Goal: Task Accomplishment & Management: Complete application form

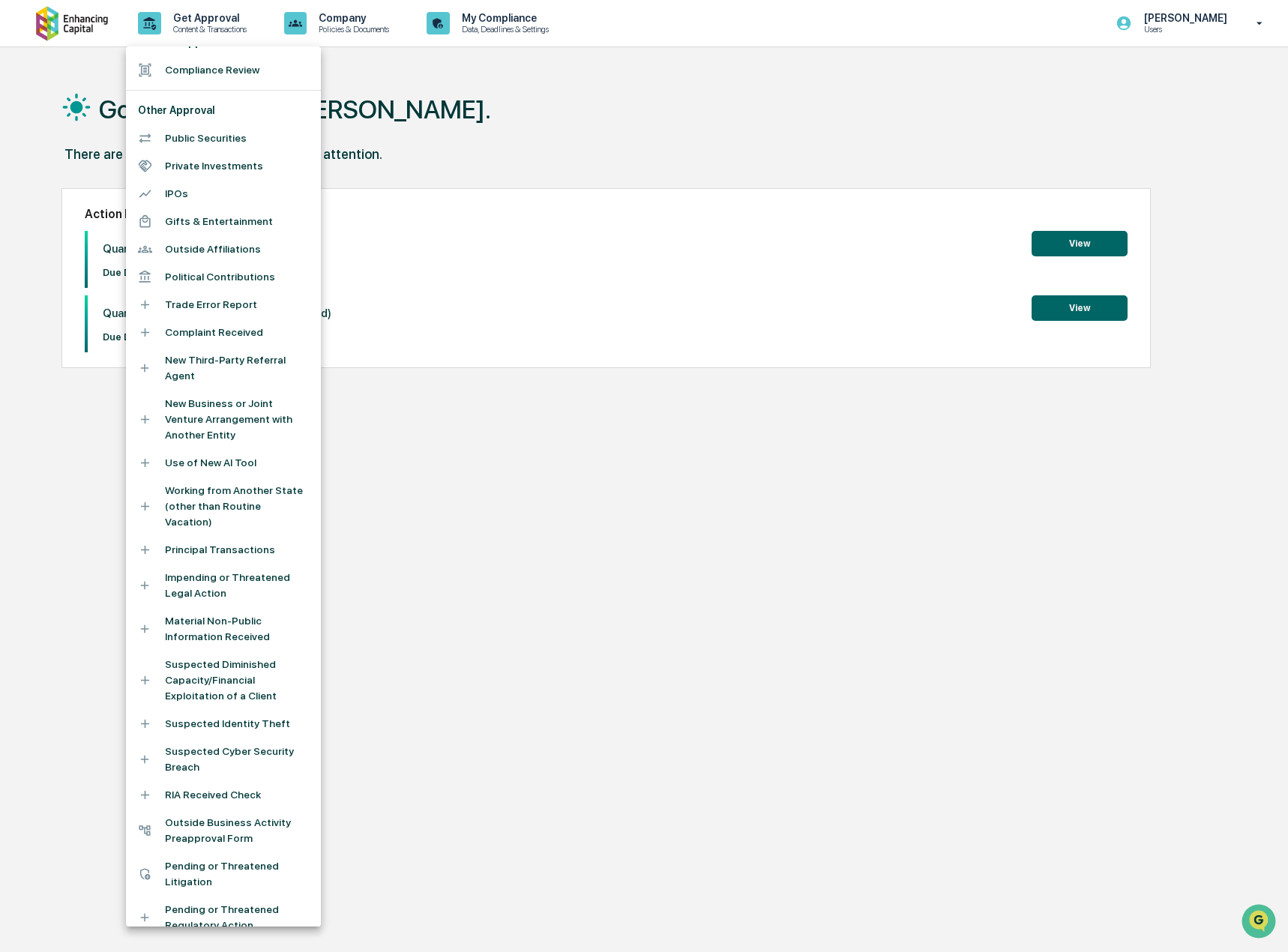
scroll to position [64, 0]
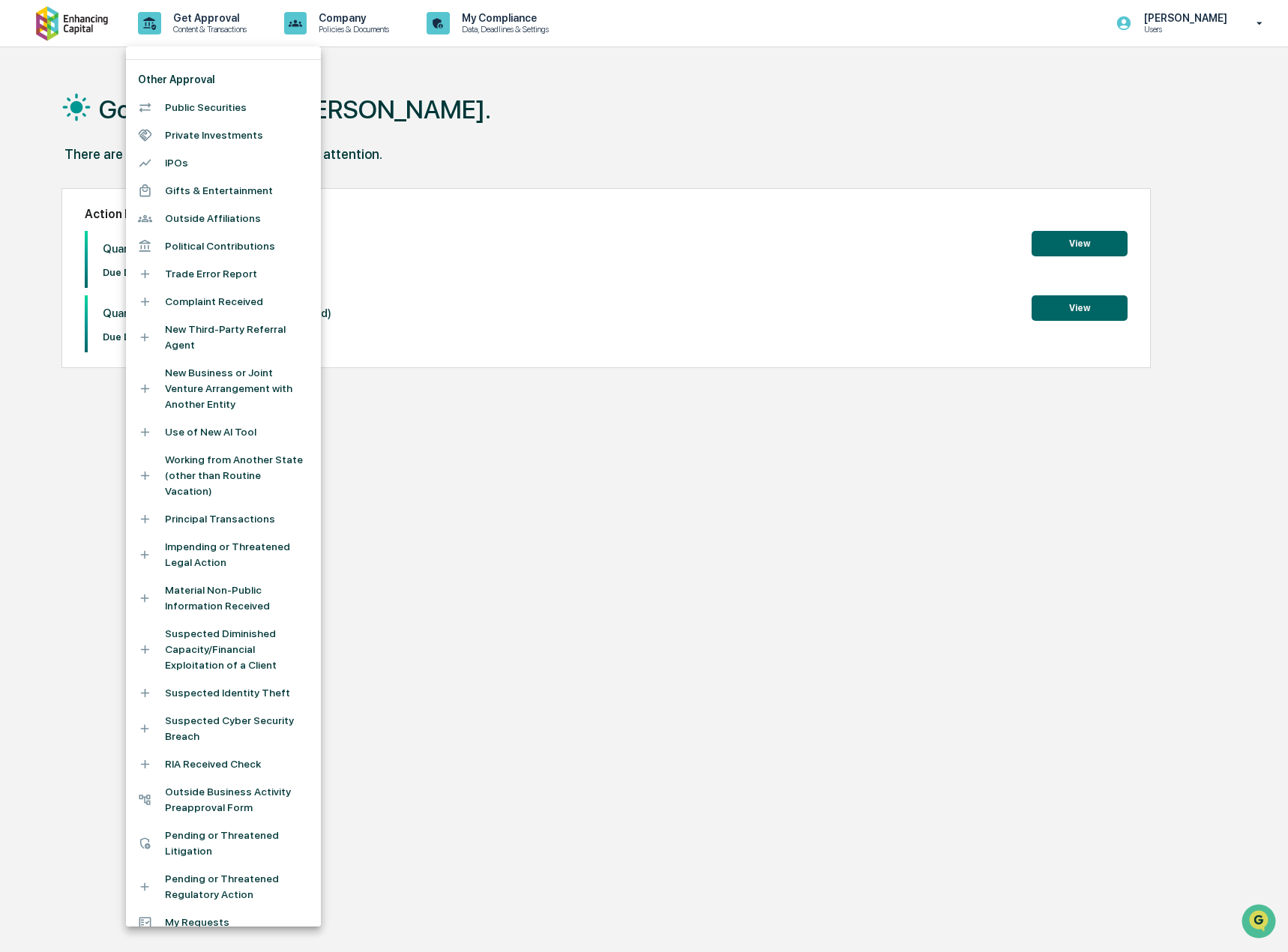
drag, startPoint x: 369, startPoint y: 41, endPoint x: 367, endPoint y: 30, distance: 11.2
click at [369, 36] on div at bounding box center [644, 476] width 1288 height 952
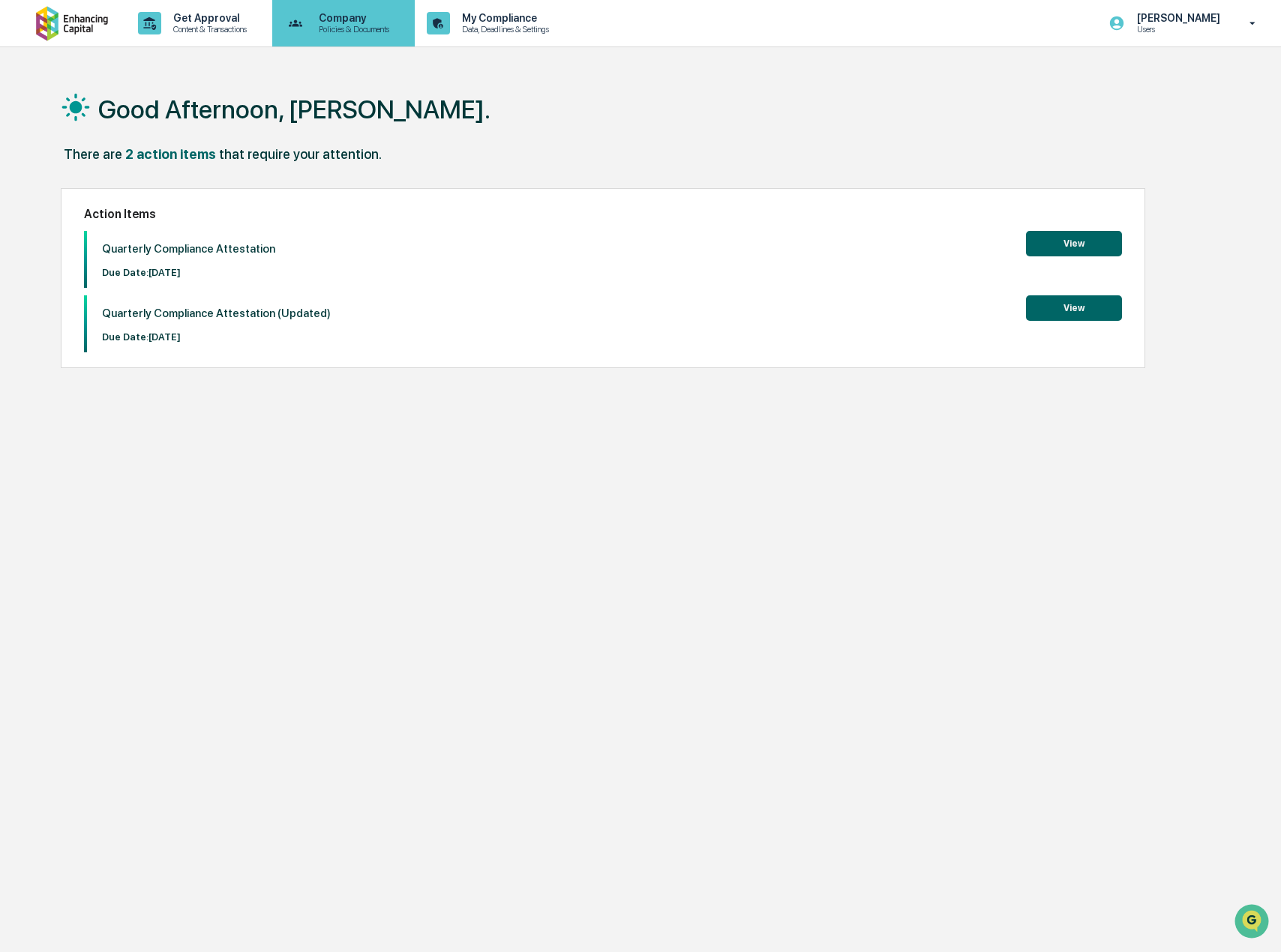
click at [363, 25] on p "Policies & Documents" at bounding box center [351, 29] width 90 height 10
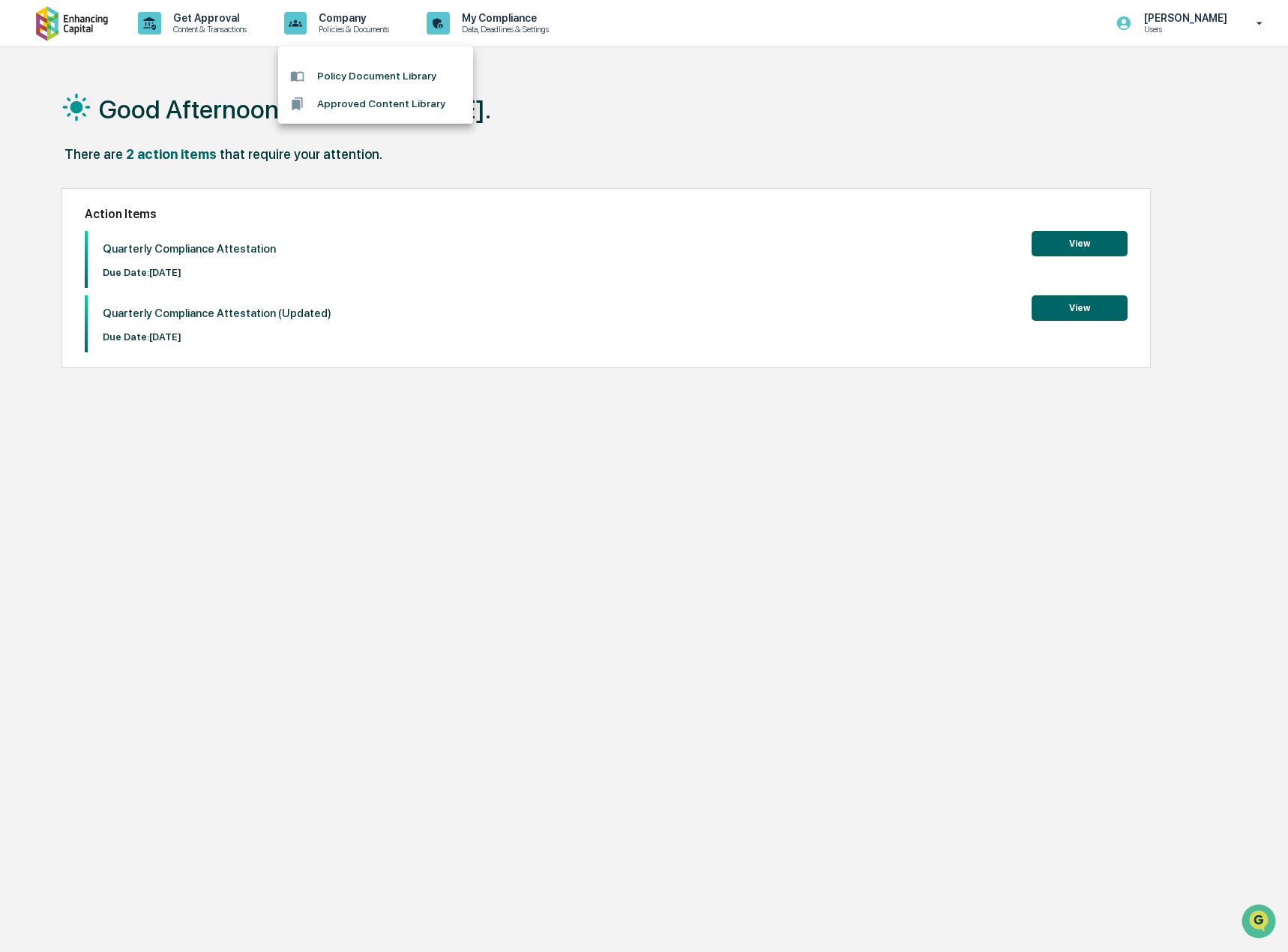
click at [478, 27] on div at bounding box center [644, 476] width 1288 height 952
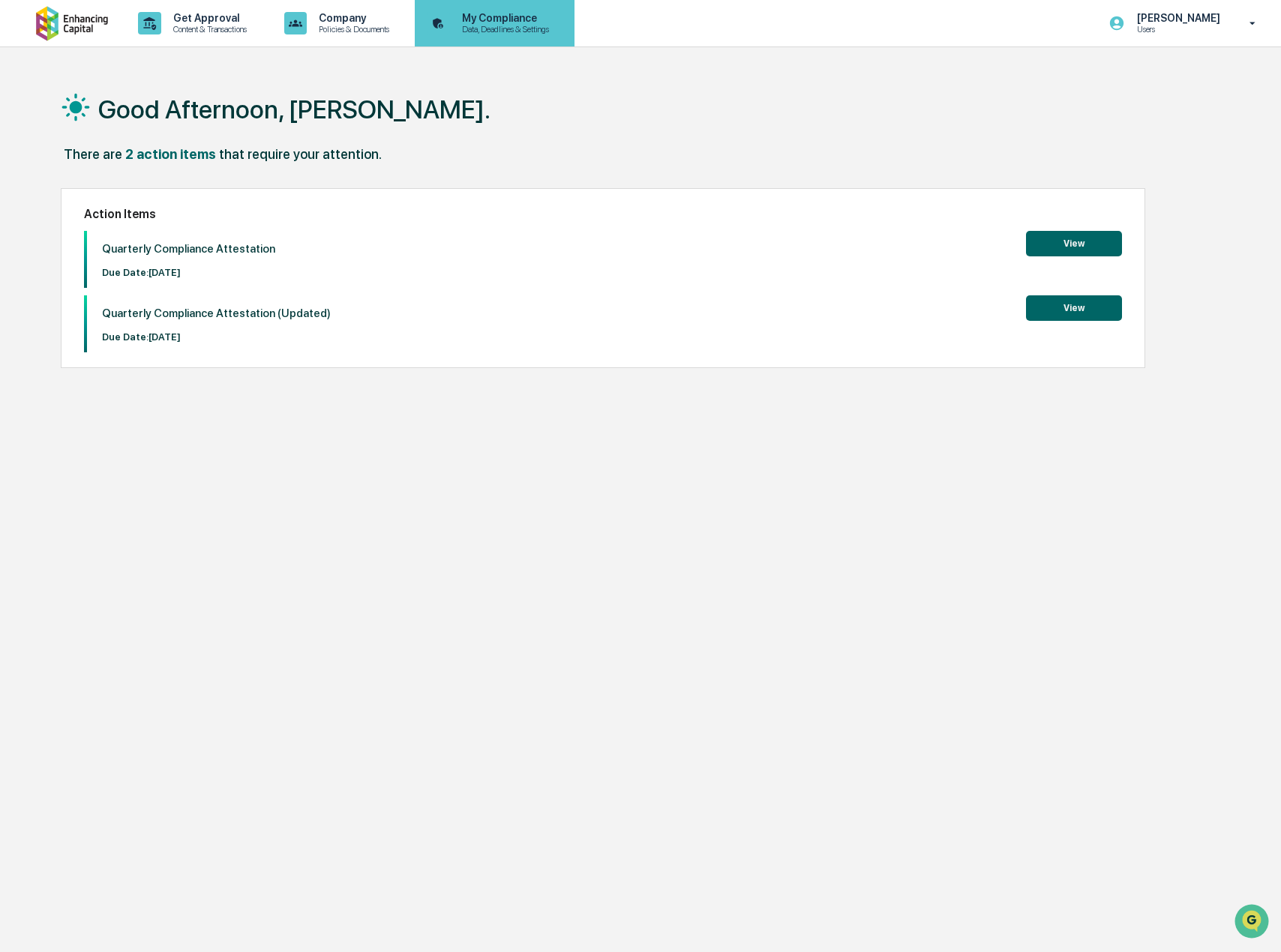
click at [510, 20] on p "My Compliance" at bounding box center [503, 18] width 107 height 12
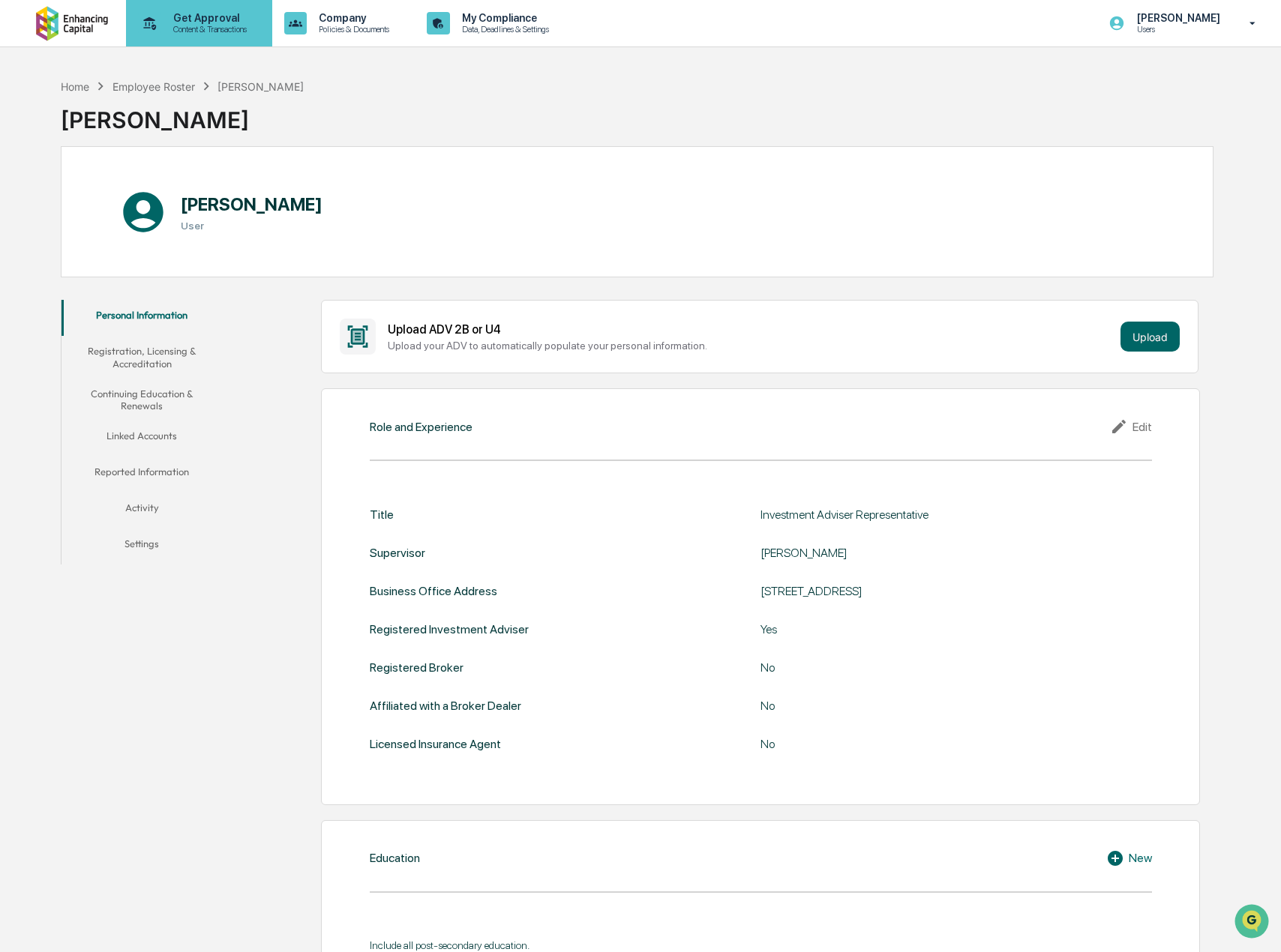
click at [180, 27] on p "Content & Transactions" at bounding box center [208, 29] width 93 height 10
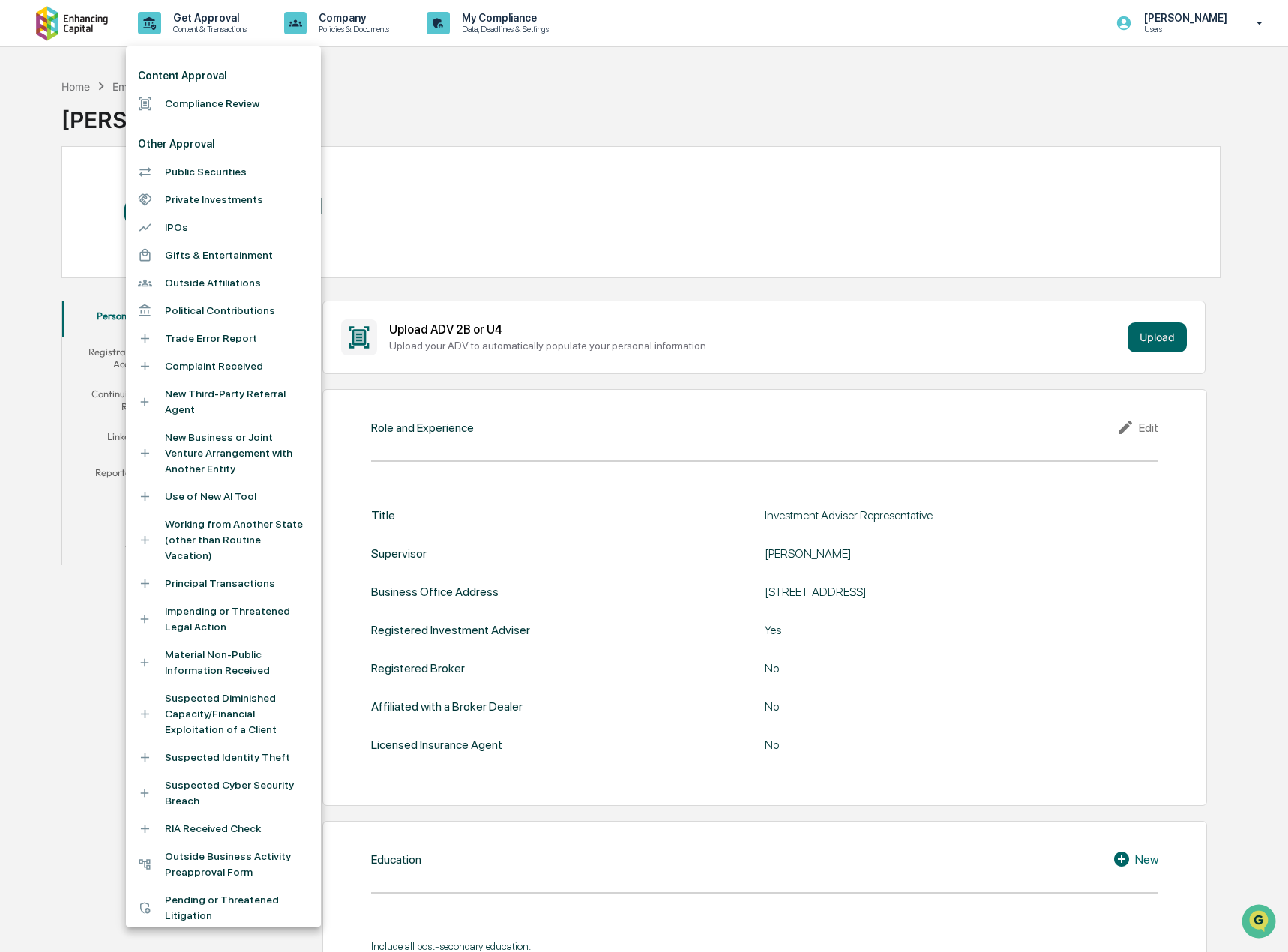
click at [63, 24] on div at bounding box center [644, 476] width 1288 height 952
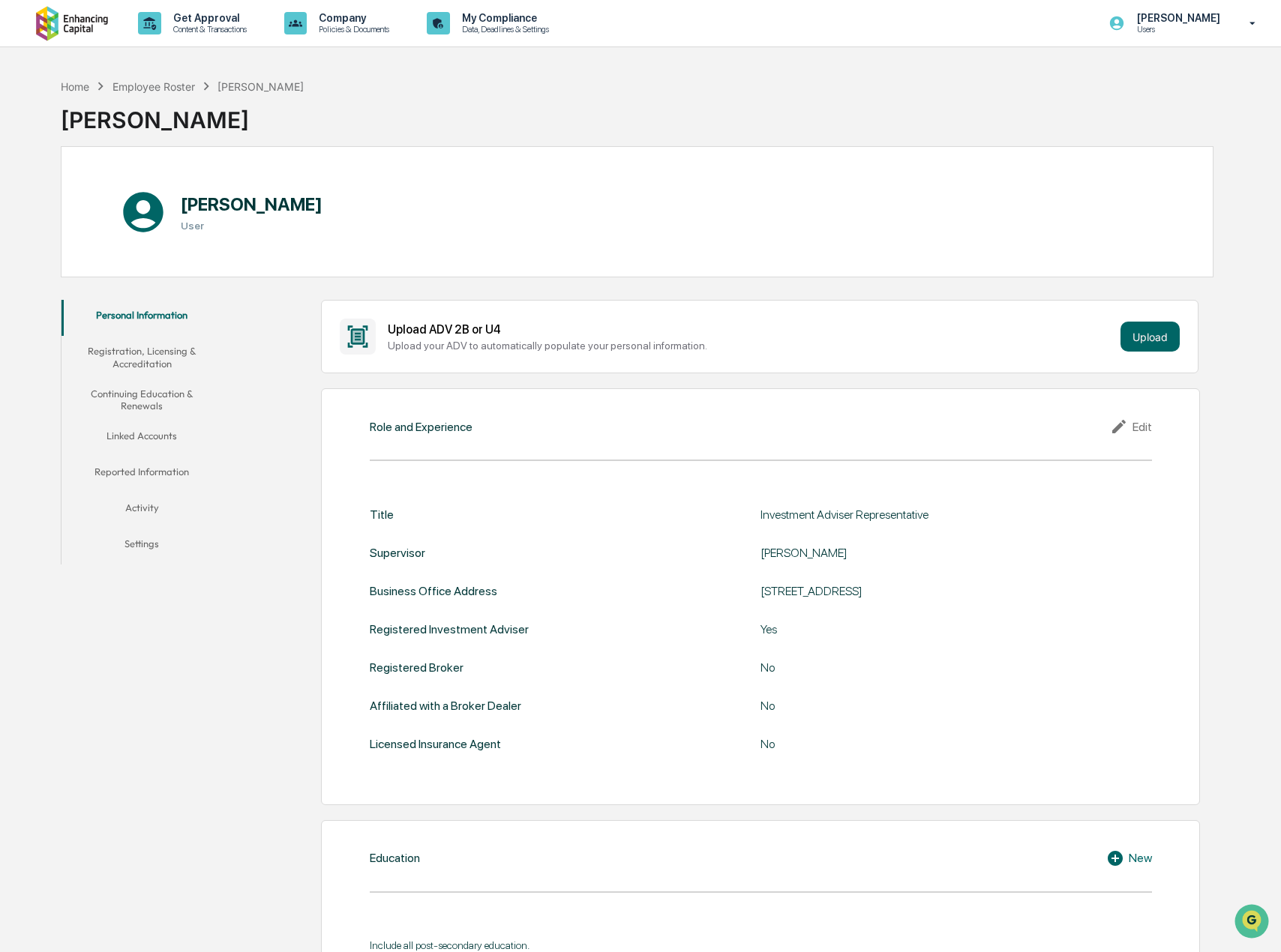
click at [80, 20] on img at bounding box center [72, 23] width 72 height 35
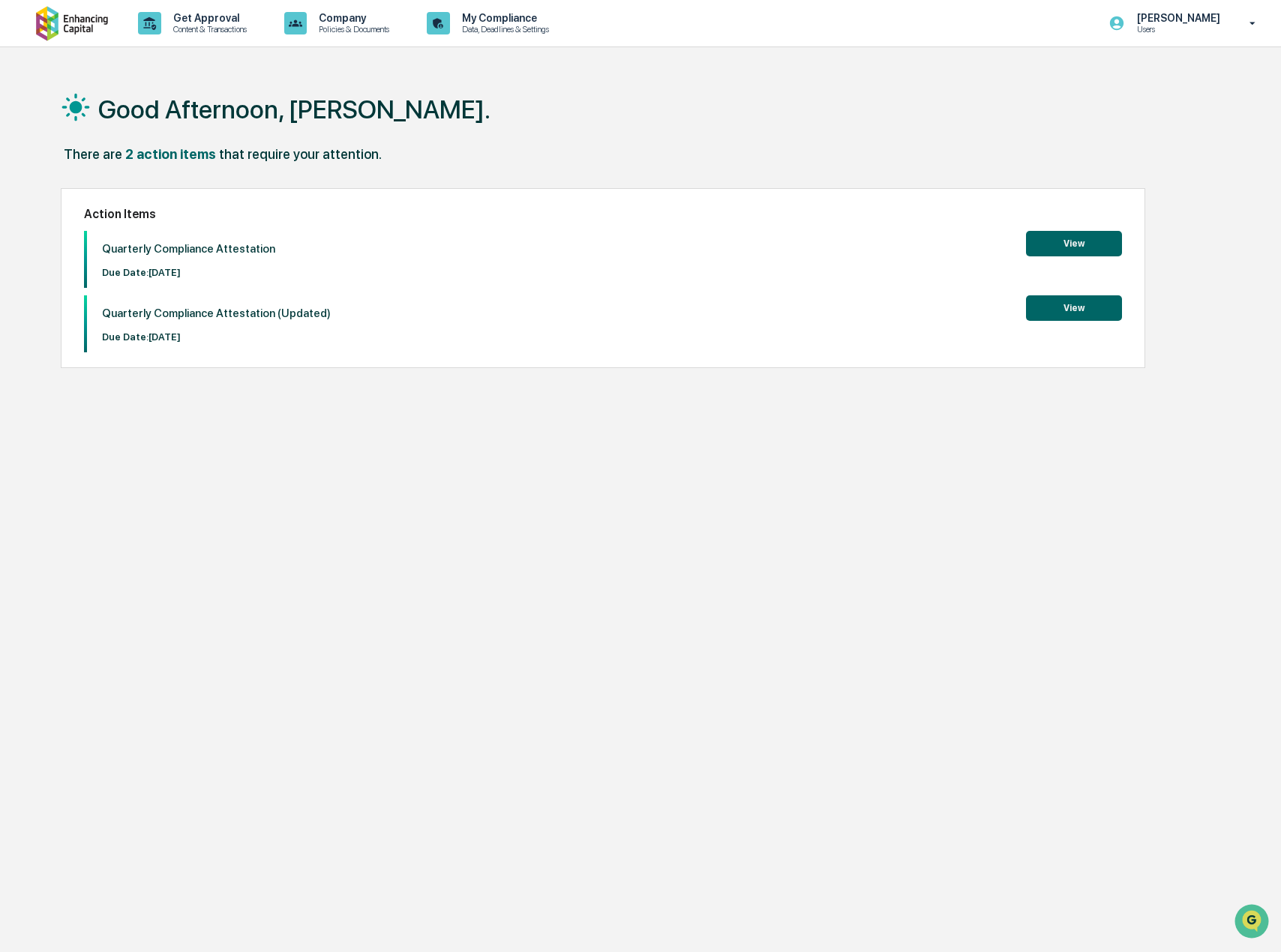
drag, startPoint x: 457, startPoint y: 488, endPoint x: 365, endPoint y: 292, distance: 216.5
click at [457, 487] on div "Good Afternoon, [PERSON_NAME]. There are 2 action items that require your atten…" at bounding box center [637, 547] width 1197 height 952
click at [186, 14] on p "Get Approval" at bounding box center [208, 18] width 93 height 12
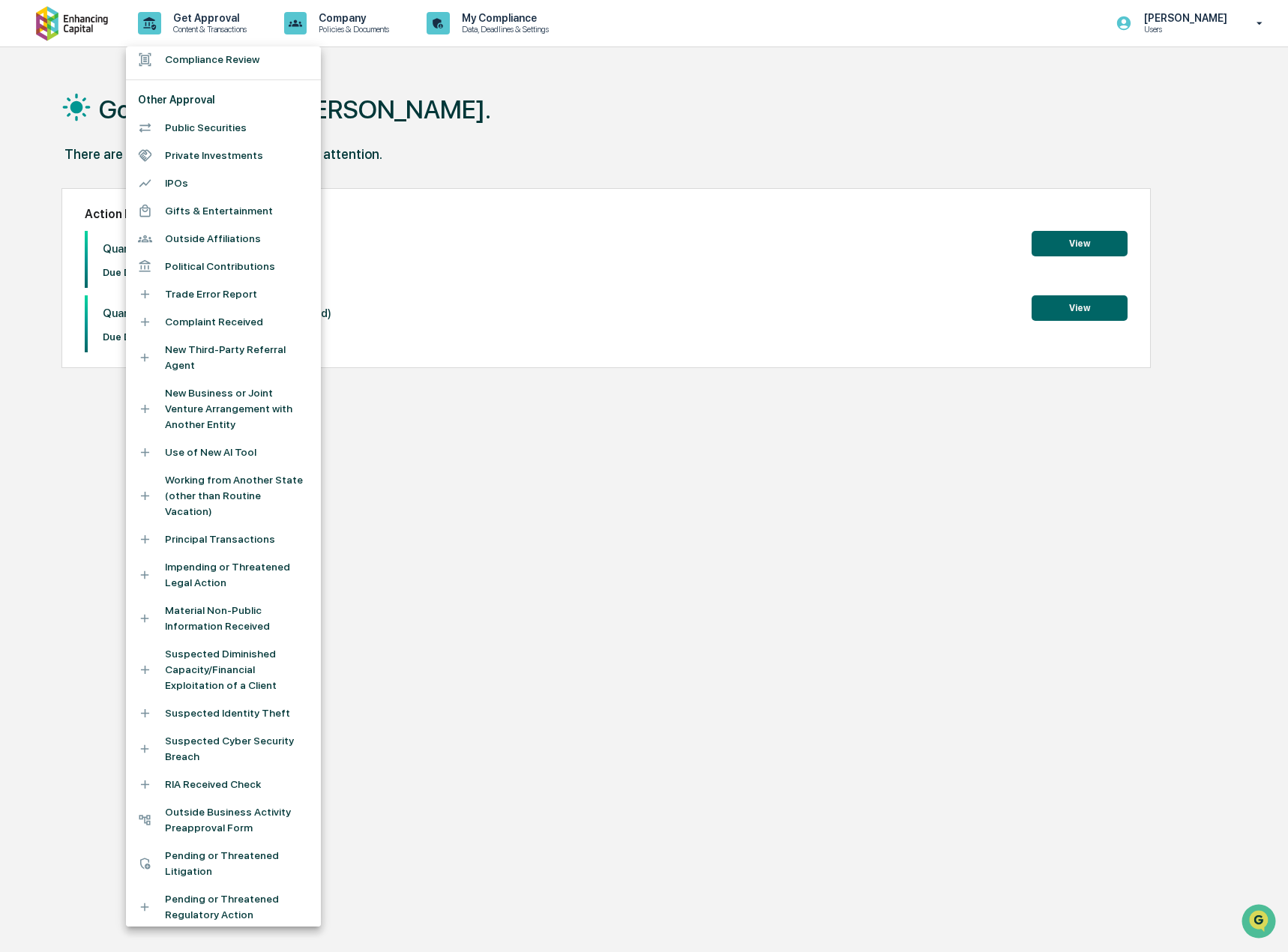
scroll to position [64, 0]
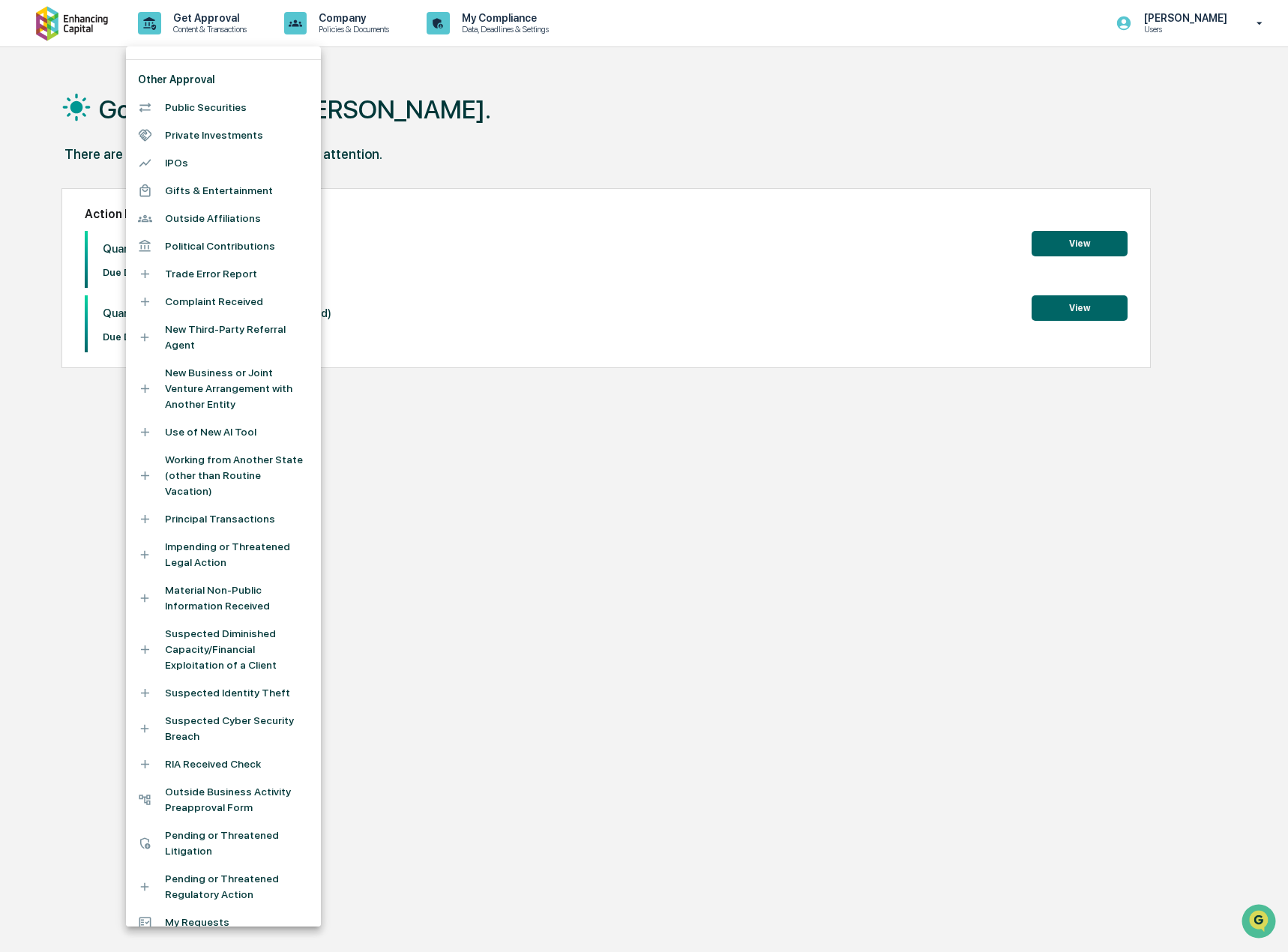
click at [205, 909] on li "My Requests" at bounding box center [223, 923] width 195 height 28
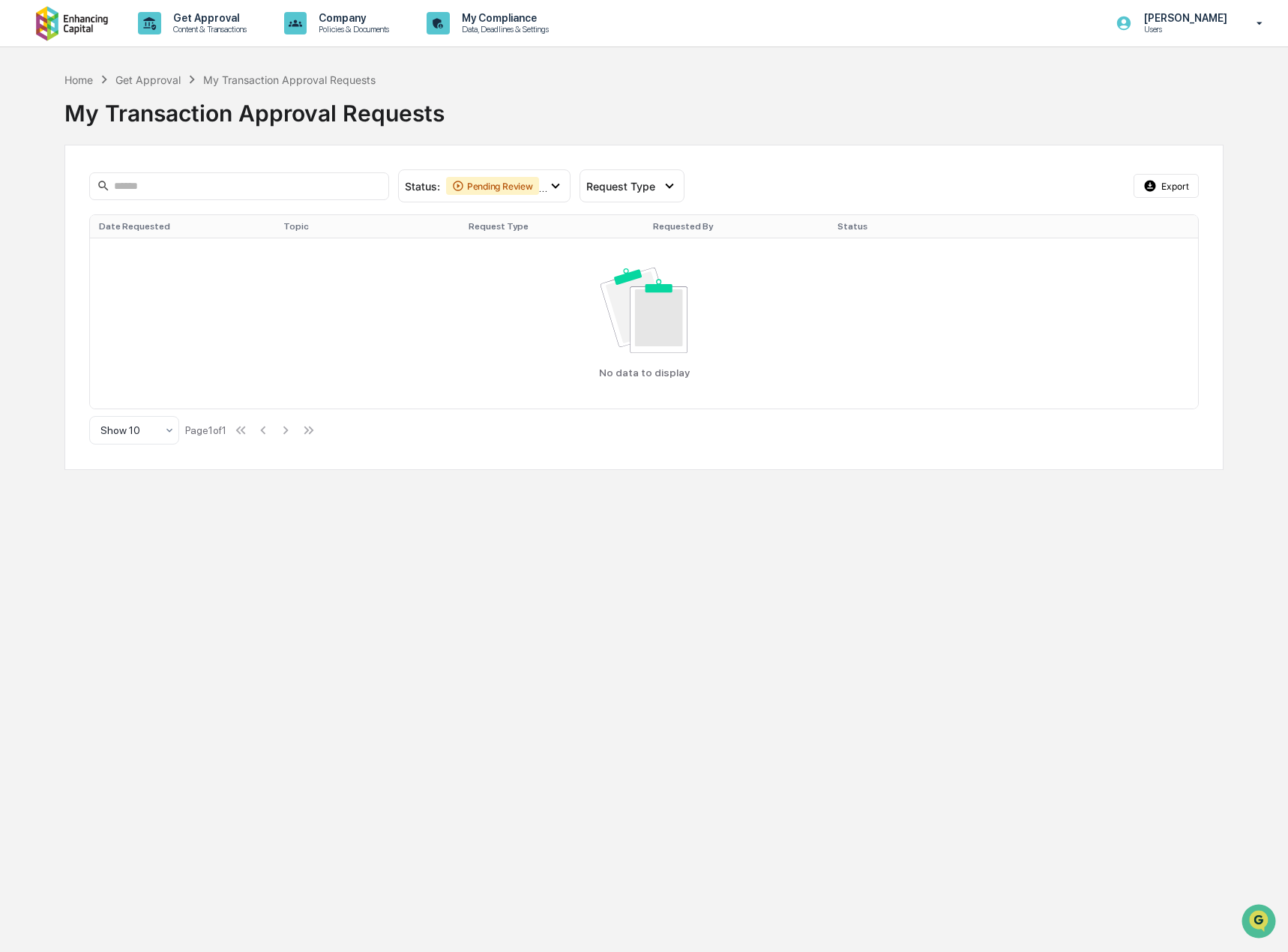
click at [150, 77] on div "Get Approval" at bounding box center [148, 80] width 65 height 13
click at [157, 82] on div "Get Approval" at bounding box center [148, 80] width 65 height 13
click at [200, 33] on p "Content & Transactions" at bounding box center [208, 29] width 93 height 10
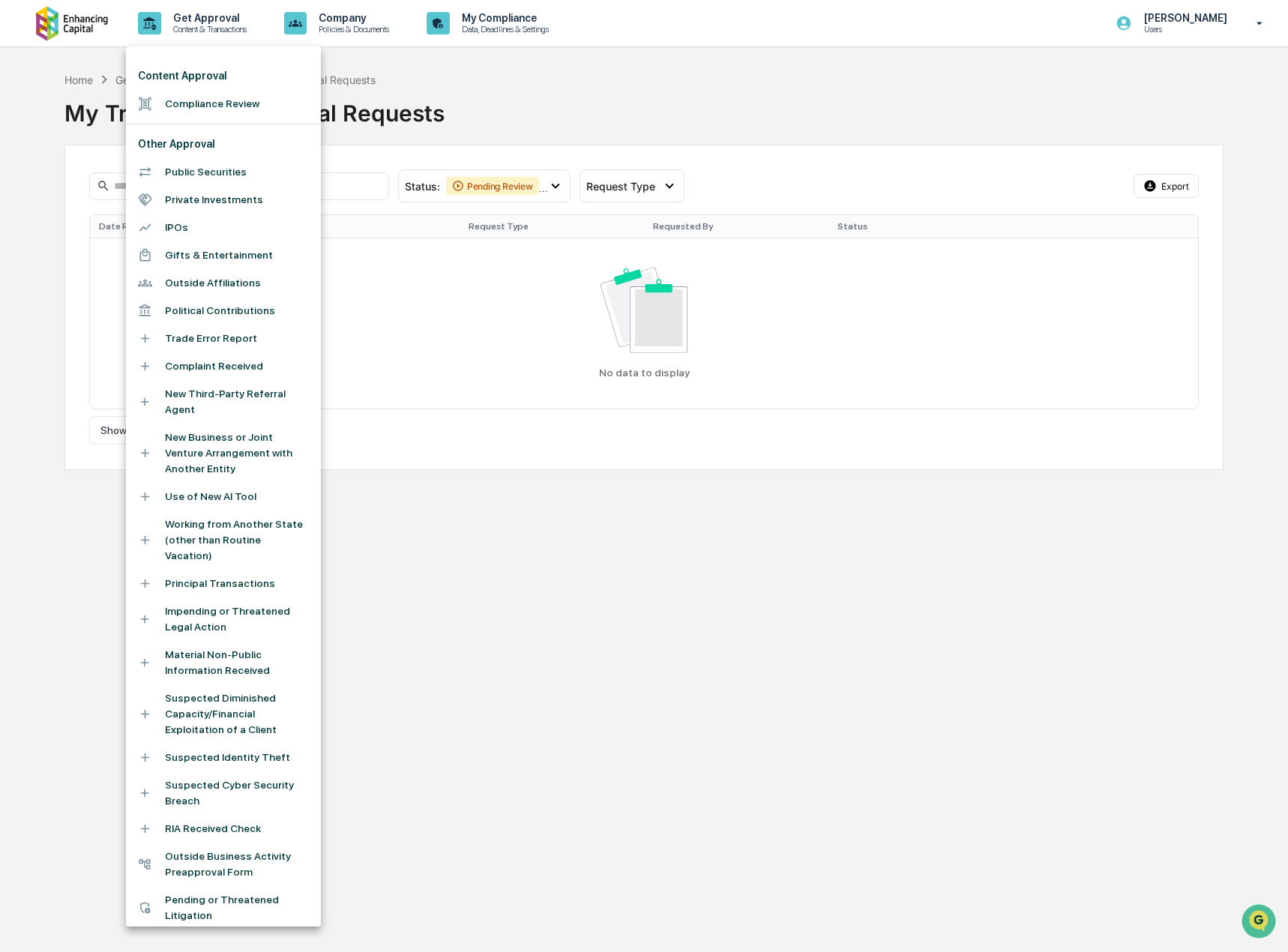
click at [213, 498] on li "Use of New AI Tool" at bounding box center [223, 497] width 195 height 28
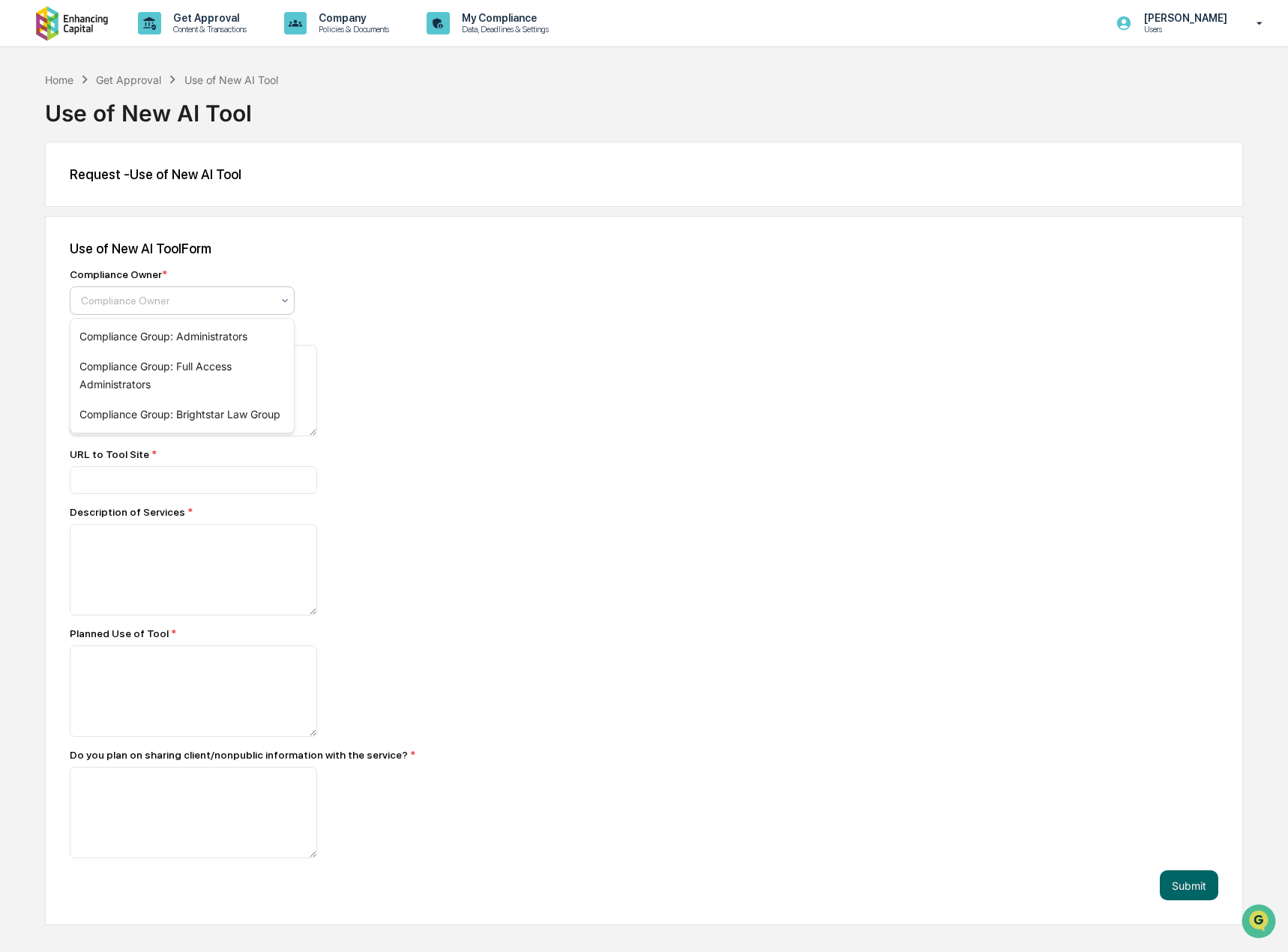
click at [179, 301] on div at bounding box center [176, 300] width 190 height 15
click at [370, 292] on div "Compliance Owner * Compliance Owner" at bounding box center [332, 291] width 525 height 46
